Goal: Check status: Check status

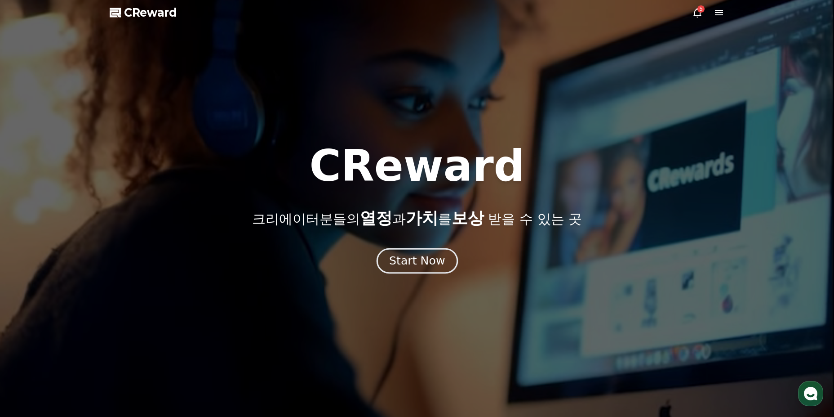
click at [420, 264] on div "Start Now" at bounding box center [417, 260] width 56 height 15
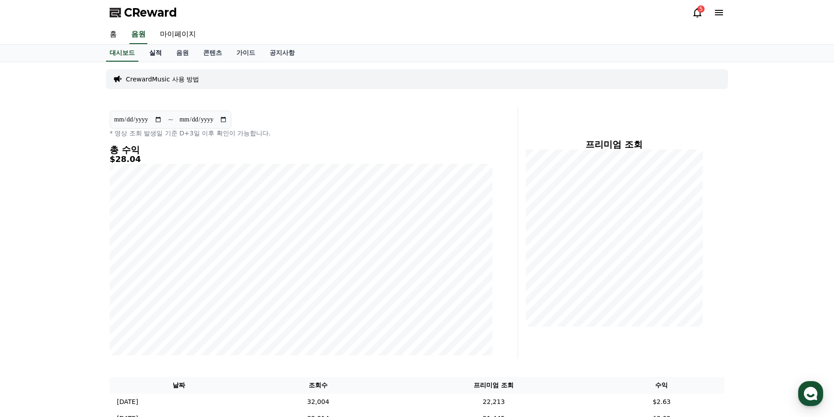
click at [157, 51] on link "실적" at bounding box center [155, 52] width 27 height 17
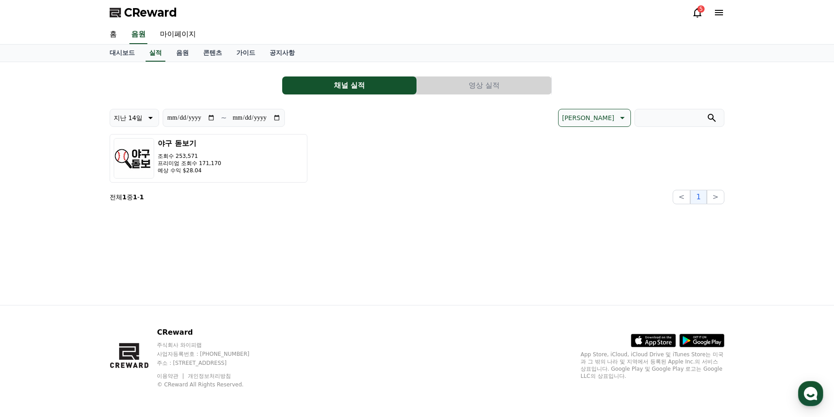
click at [469, 88] on button "영상 실적" at bounding box center [484, 85] width 134 height 18
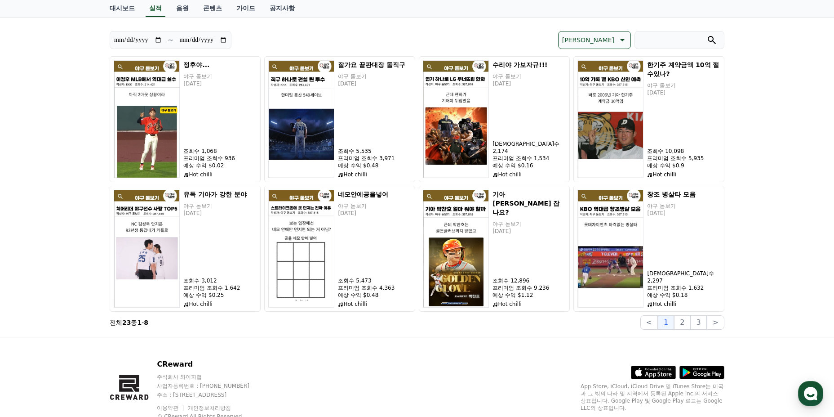
scroll to position [90, 0]
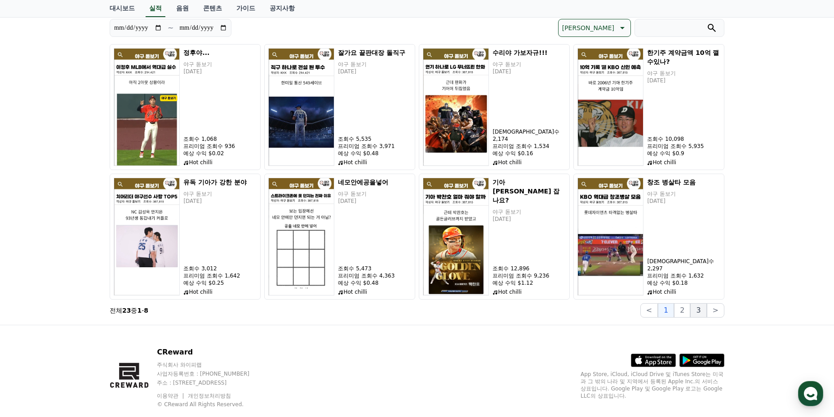
click at [693, 308] on button "3" at bounding box center [698, 310] width 16 height 14
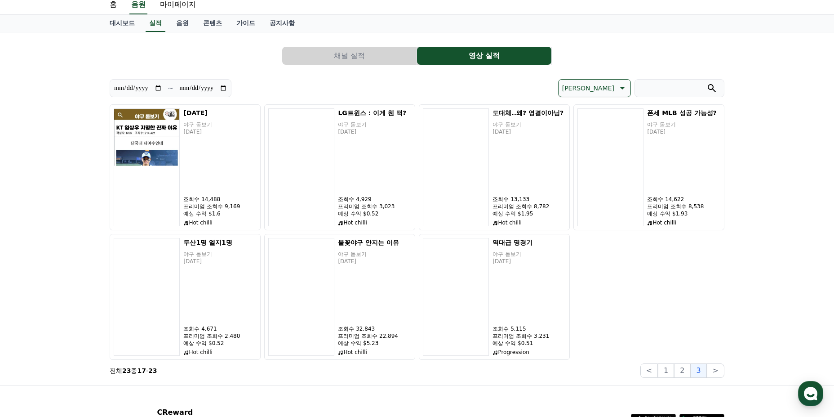
scroll to position [45, 0]
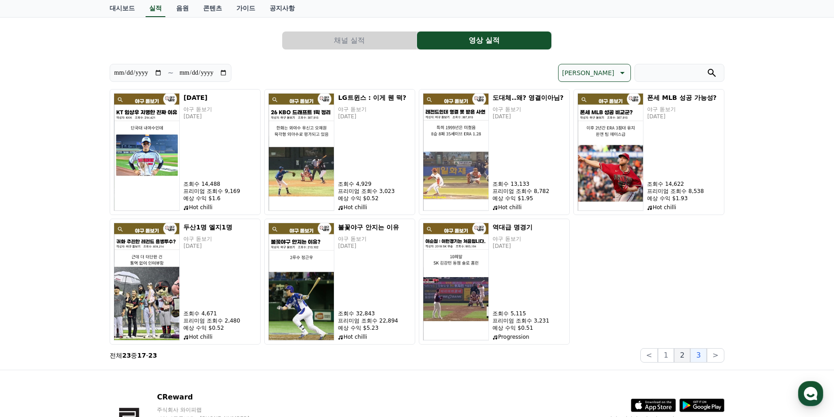
click at [687, 360] on button "2" at bounding box center [682, 355] width 16 height 14
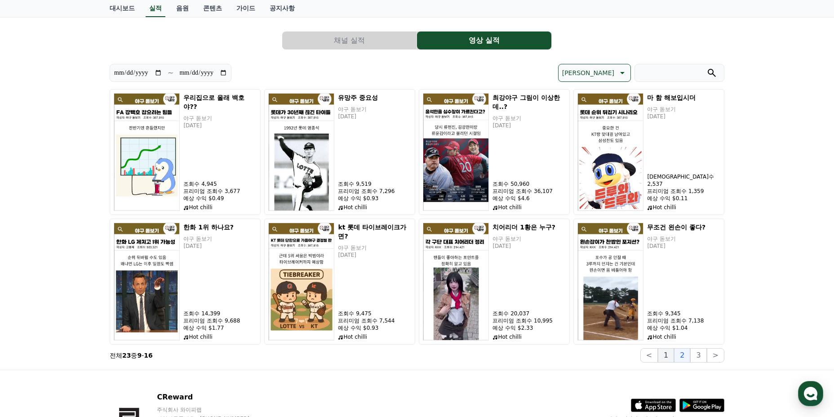
click at [667, 356] on button "1" at bounding box center [666, 355] width 16 height 14
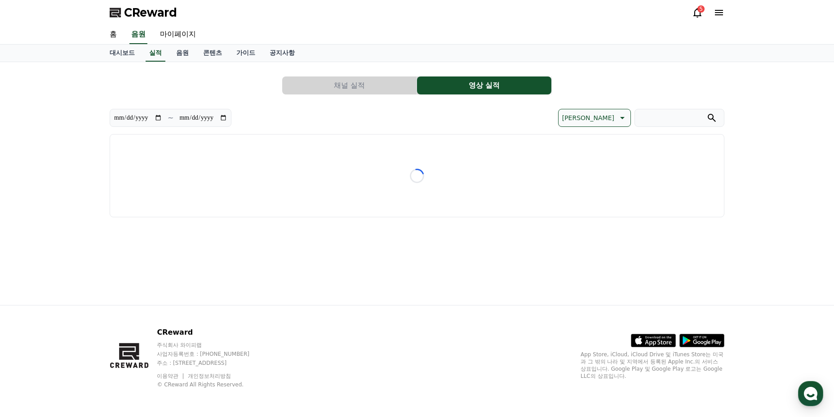
scroll to position [0, 0]
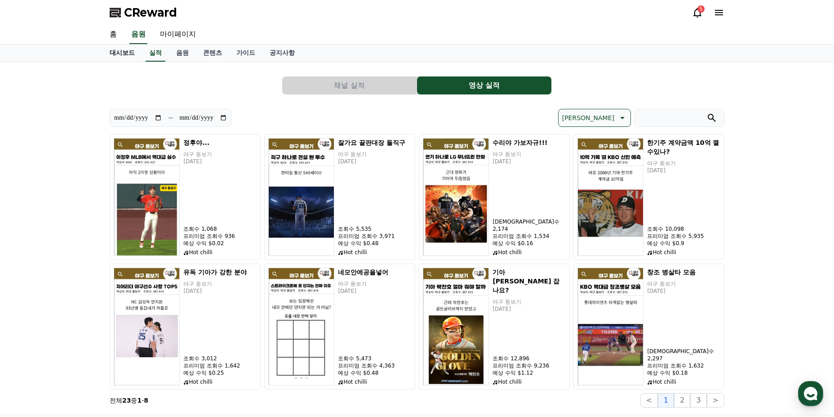
click at [120, 54] on link "대시보드" at bounding box center [122, 52] width 40 height 17
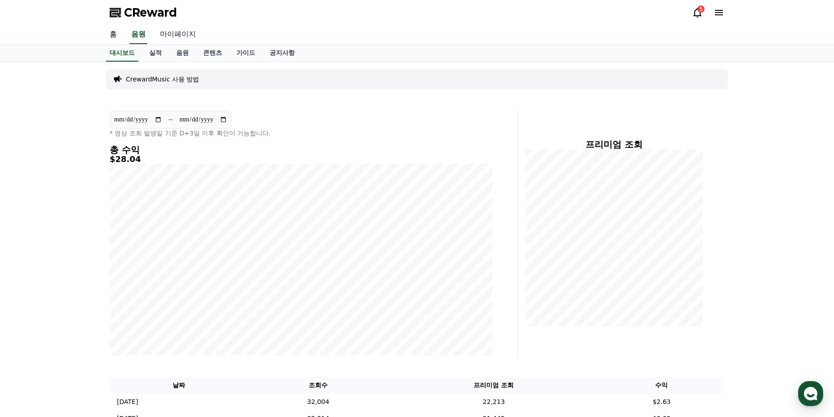
click at [185, 31] on link "마이페이지" at bounding box center [178, 34] width 50 height 19
select select "**********"
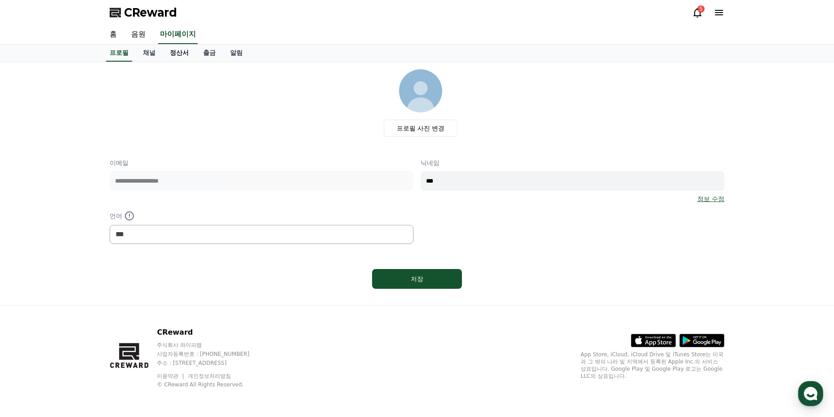
click at [182, 53] on link "정산서" at bounding box center [179, 52] width 33 height 17
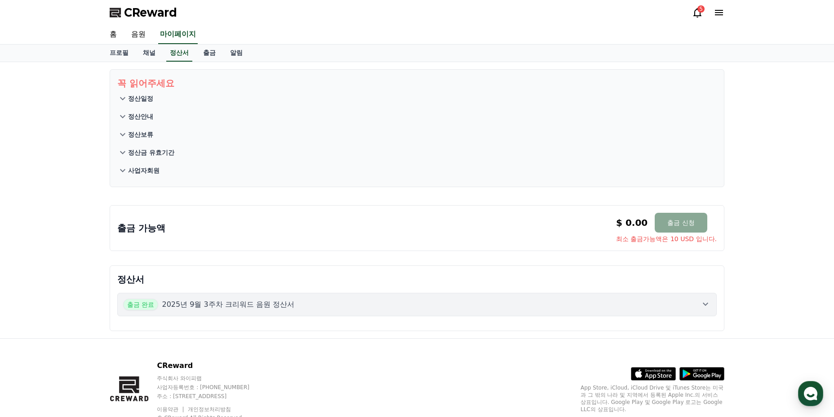
click at [632, 248] on div "출금 가능액 $ 0.00 출금 신청 최소 출금가능액은 10 USD 입니다. $ 0.00 출금 신청 최소 출금가능액은 10 USD 입니다." at bounding box center [417, 228] width 615 height 46
click at [678, 298] on div "출금 완료 2025년 9월 3주차 크리워드 음원 정산서" at bounding box center [417, 304] width 588 height 12
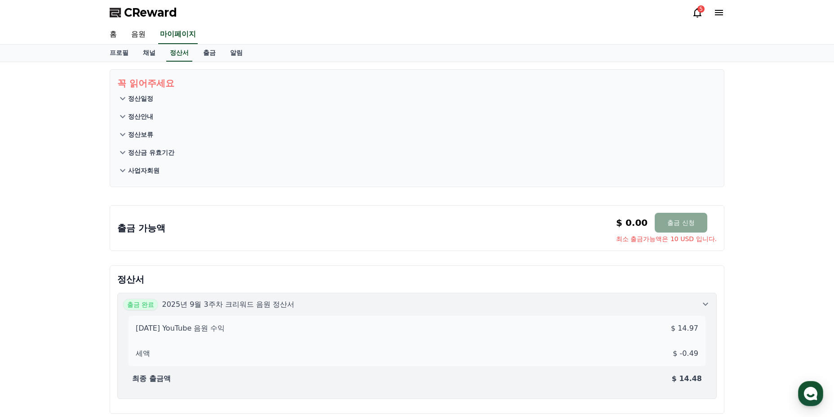
click at [140, 102] on p "정산일정" at bounding box center [140, 98] width 25 height 9
